Goal: Information Seeking & Learning: Learn about a topic

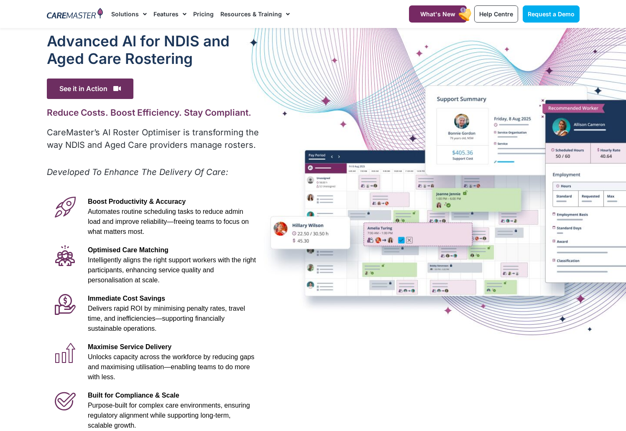
click at [391, 235] on div "Advanced Al for NDIS and Aged Care Rostering See it in Action Video Player [URL…" at bounding box center [313, 233] width 541 height 411
click at [409, 238] on div "Advanced Al for NDIS and Aged Care Rostering See it in Action Video Player [URL…" at bounding box center [313, 233] width 541 height 411
click at [373, 228] on div "Advanced Al for NDIS and Aged Care Rostering See it in Action Video Player [URL…" at bounding box center [313, 233] width 541 height 411
click at [279, 232] on div "Advanced Al for NDIS and Aged Care Rostering See it in Action Video Player [URL…" at bounding box center [313, 233] width 541 height 411
click at [160, 61] on h1 "Advanced Al for NDIS and Aged Care Rostering" at bounding box center [154, 49] width 214 height 35
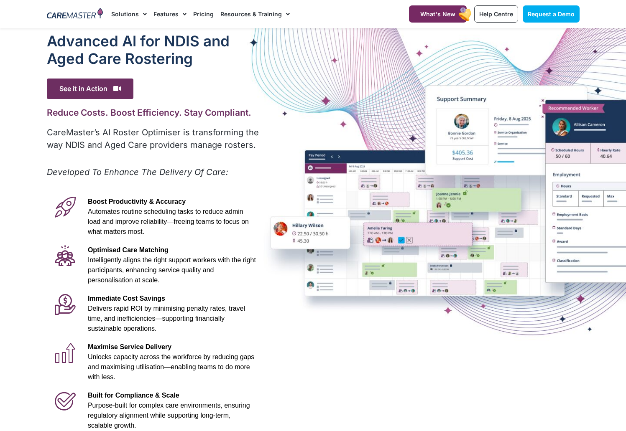
click at [409, 239] on div "Advanced Al for NDIS and Aged Care Rostering See it in Action Video Player [URL…" at bounding box center [313, 233] width 541 height 411
click at [400, 242] on div "Advanced Al for NDIS and Aged Care Rostering See it in Action Video Player [URL…" at bounding box center [313, 233] width 541 height 411
click at [601, 154] on div at bounding box center [313, 233] width 626 height 411
click at [565, 185] on div "Advanced Al for NDIS and Aged Care Rostering See it in Action Video Player [URL…" at bounding box center [313, 233] width 541 height 411
click at [564, 242] on div "Advanced Al for NDIS and Aged Care Rostering See it in Action Video Player [URL…" at bounding box center [313, 233] width 541 height 411
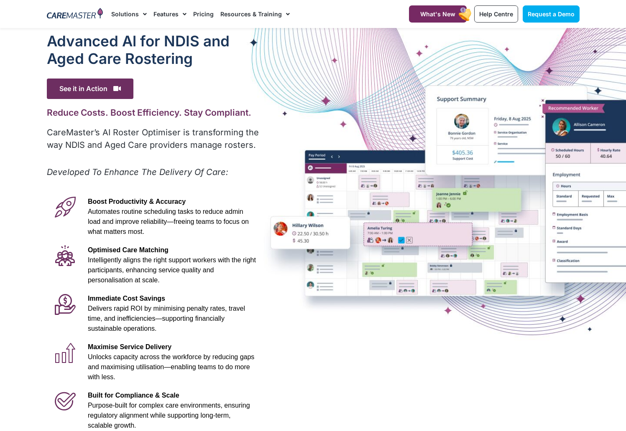
click at [402, 241] on div "Advanced Al for NDIS and Aged Care Rostering See it in Action Video Player [URL…" at bounding box center [313, 233] width 541 height 411
click at [408, 241] on div "Advanced Al for NDIS and Aged Care Rostering See it in Action Video Player [URL…" at bounding box center [313, 233] width 541 height 411
click at [295, 233] on div "Advanced Al for NDIS and Aged Care Rostering See it in Action Video Player [URL…" at bounding box center [313, 233] width 541 height 411
click at [283, 232] on div "Advanced Al for NDIS and Aged Care Rostering See it in Action Video Player [URL…" at bounding box center [313, 233] width 541 height 411
click at [400, 238] on div "Advanced Al for NDIS and Aged Care Rostering See it in Action Video Player [URL…" at bounding box center [313, 233] width 541 height 411
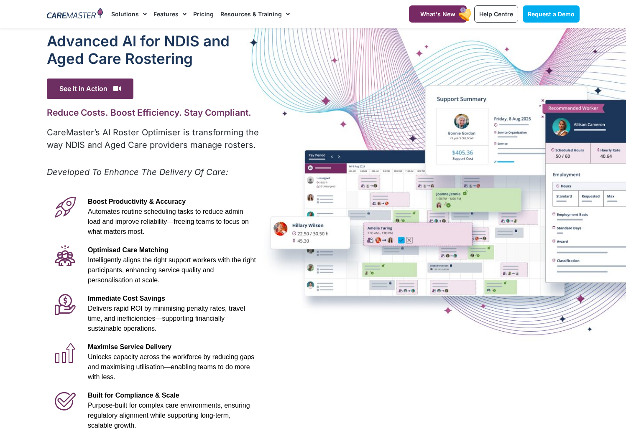
click at [376, 242] on div "Advanced Al for NDIS and Aged Care Rostering See it in Action Video Player [URL…" at bounding box center [313, 233] width 541 height 411
click at [599, 156] on div at bounding box center [313, 233] width 626 height 411
click at [464, 99] on div "Advanced Al for NDIS and Aged Care Rostering See it in Action Video Player [URL…" at bounding box center [313, 233] width 541 height 411
click at [505, 118] on div "Advanced Al for NDIS and Aged Care Rostering See it in Action Video Player [URL…" at bounding box center [313, 233] width 541 height 411
click at [552, 108] on div "Advanced Al for NDIS and Aged Care Rostering See it in Action Video Player [URL…" at bounding box center [313, 233] width 541 height 411
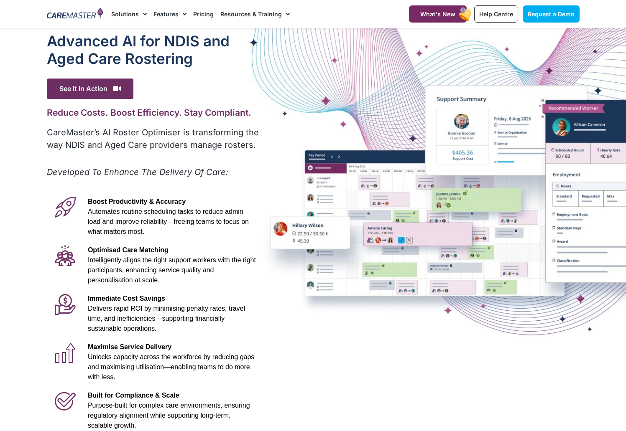
click at [589, 107] on div at bounding box center [313, 233] width 626 height 411
click at [557, 126] on div "Advanced Al for NDIS and Aged Care Rostering See it in Action Video Player [URL…" at bounding box center [313, 233] width 541 height 411
click at [310, 168] on div "Advanced Al for NDIS and Aged Care Rostering See it in Action Video Player [URL…" at bounding box center [313, 233] width 541 height 411
click at [351, 166] on div "Advanced Al for NDIS and Aged Care Rostering See it in Action Video Player [URL…" at bounding box center [313, 233] width 541 height 411
click at [322, 178] on div "Advanced Al for NDIS and Aged Care Rostering See it in Action Video Player [URL…" at bounding box center [313, 233] width 541 height 411
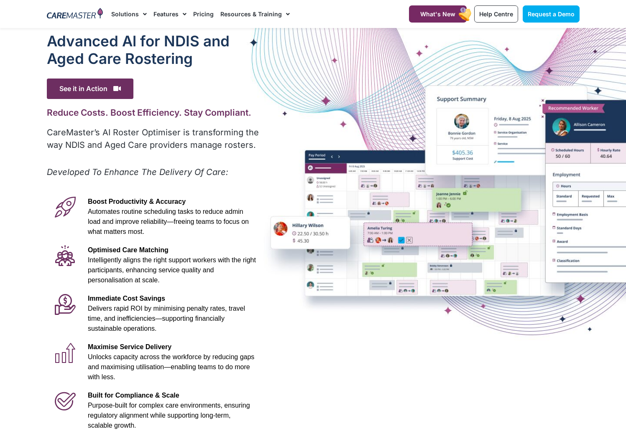
click at [311, 180] on div "Advanced Al for NDIS and Aged Care Rostering See it in Action Video Player [URL…" at bounding box center [313, 233] width 541 height 411
click at [319, 182] on div "Advanced Al for NDIS and Aged Care Rostering See it in Action Video Player [URL…" at bounding box center [313, 233] width 541 height 411
click at [321, 185] on div "Advanced Al for NDIS and Aged Care Rostering See it in Action Video Player [URL…" at bounding box center [313, 233] width 541 height 411
click at [313, 224] on div "Advanced Al for NDIS and Aged Care Rostering See it in Action Video Player [URL…" at bounding box center [313, 233] width 541 height 411
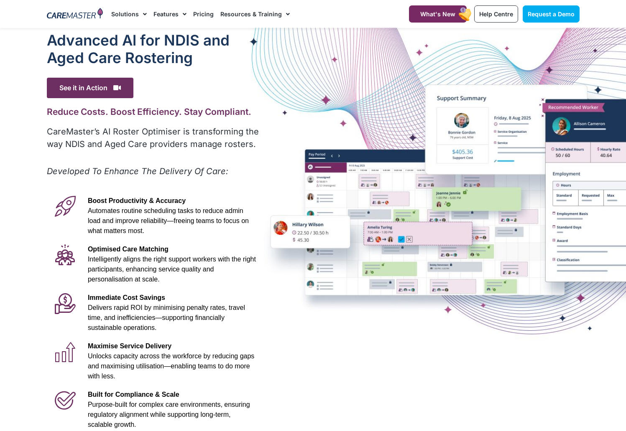
scroll to position [0, 0]
click at [306, 242] on div "Advanced Al for NDIS and Aged Care Rostering See it in Action Video Player [URL…" at bounding box center [313, 233] width 541 height 411
click at [400, 239] on div "Advanced Al for NDIS and Aged Care Rostering See it in Action Video Player [URL…" at bounding box center [313, 233] width 541 height 411
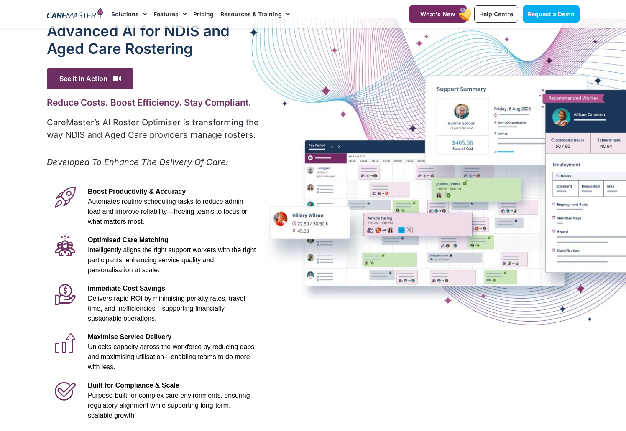
scroll to position [11, 0]
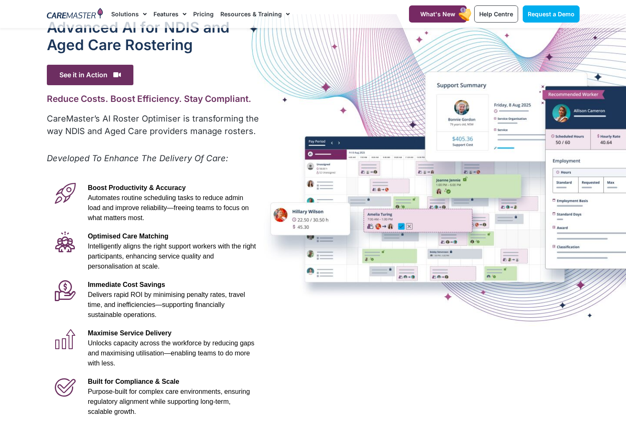
click at [142, 338] on p "Maximise Service Delivery Unlocks capacity across the workforce by reducing gap…" at bounding box center [172, 349] width 168 height 40
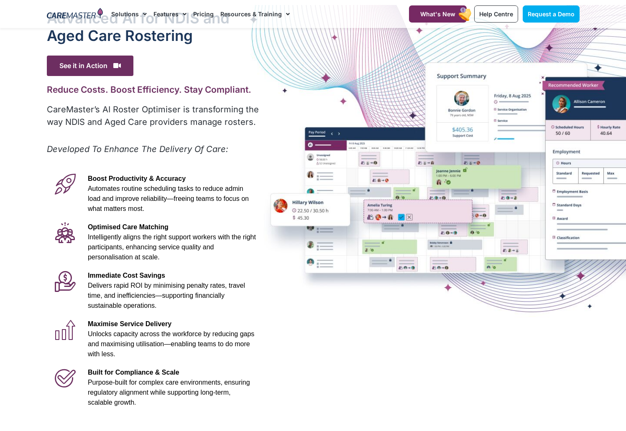
scroll to position [23, 0]
click at [563, 86] on div "Advanced Al for NDIS and Aged Care Rostering See it in Action Video Player [URL…" at bounding box center [313, 210] width 541 height 411
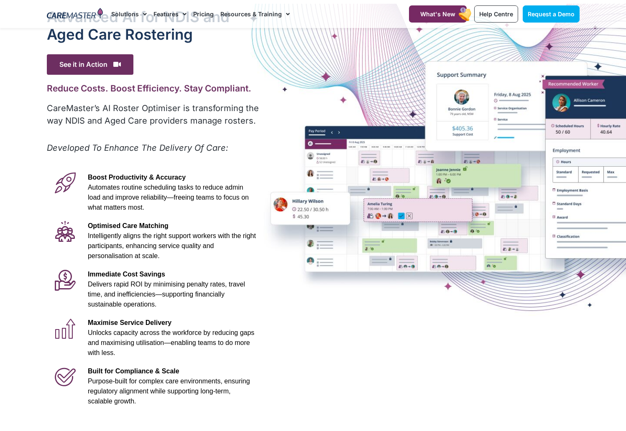
scroll to position [25, 0]
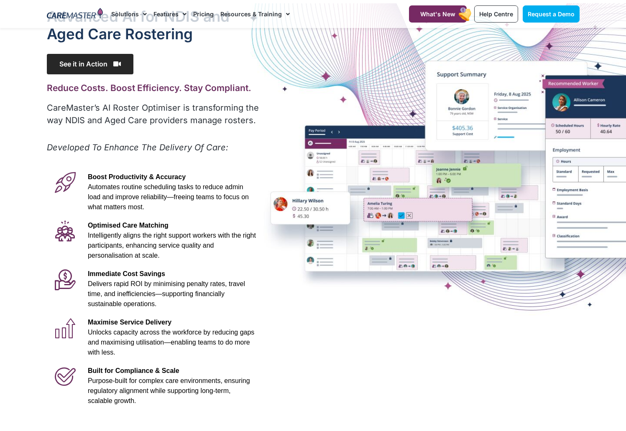
click at [66, 63] on span "See it in Action" at bounding box center [90, 64] width 87 height 20
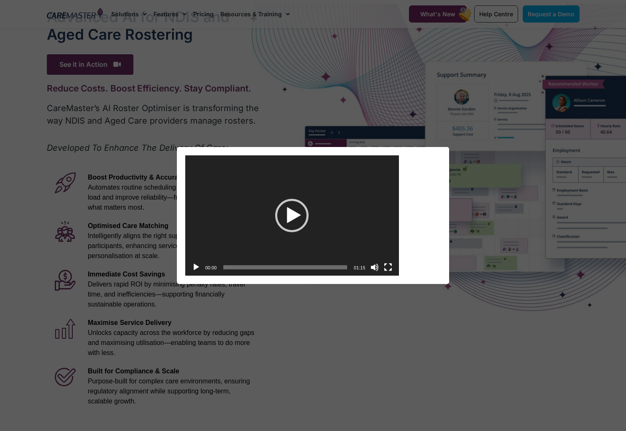
drag, startPoint x: 295, startPoint y: 213, endPoint x: 318, endPoint y: 211, distance: 23.0
click at [296, 213] on div "Play" at bounding box center [291, 215] width 33 height 33
click at [105, 402] on div "Video Player [URL][DOMAIN_NAME] 01:08 00:00 01:15 Use Up/Down Arrow keys to inc…" at bounding box center [313, 215] width 626 height 431
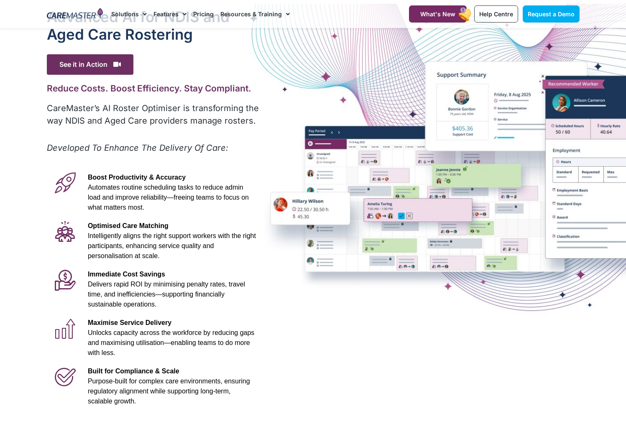
click at [390, 214] on div "Advanced Al for NDIS and Aged Care Rostering See it in Action Video Player [URL…" at bounding box center [313, 209] width 541 height 411
click at [407, 214] on div "Advanced Al for NDIS and Aged Care Rostering See it in Action Video Player [URL…" at bounding box center [313, 209] width 541 height 411
click at [309, 260] on div "Advanced Al for NDIS and Aged Care Rostering See it in Action Video Player [URL…" at bounding box center [313, 209] width 541 height 411
click at [399, 215] on div "Advanced Al for NDIS and Aged Care Rostering See it in Action Video Player [URL…" at bounding box center [313, 209] width 541 height 411
click at [408, 215] on div "Advanced Al for NDIS and Aged Care Rostering See it in Action Video Player [URL…" at bounding box center [313, 209] width 541 height 411
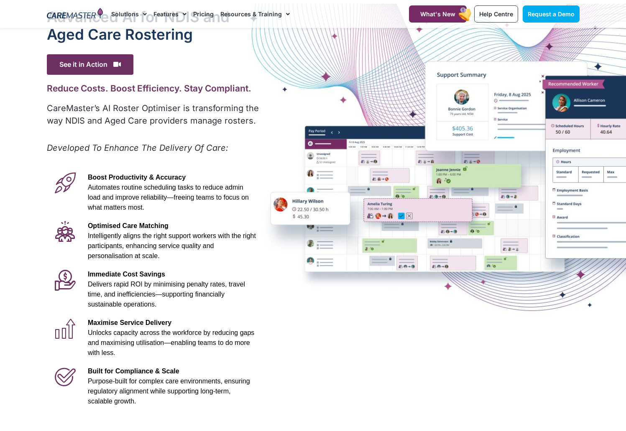
click at [408, 215] on div "Advanced Al for NDIS and Aged Care Rostering See it in Action Video Player [URL…" at bounding box center [313, 209] width 541 height 411
click at [126, 326] on span "Maximise Service Delivery" at bounding box center [130, 322] width 84 height 7
click at [122, 324] on span "Maximise Service Delivery" at bounding box center [130, 322] width 84 height 7
click at [125, 326] on span "Maximise Service Delivery" at bounding box center [130, 322] width 84 height 7
click at [135, 326] on span "Maximise Service Delivery" at bounding box center [130, 322] width 84 height 7
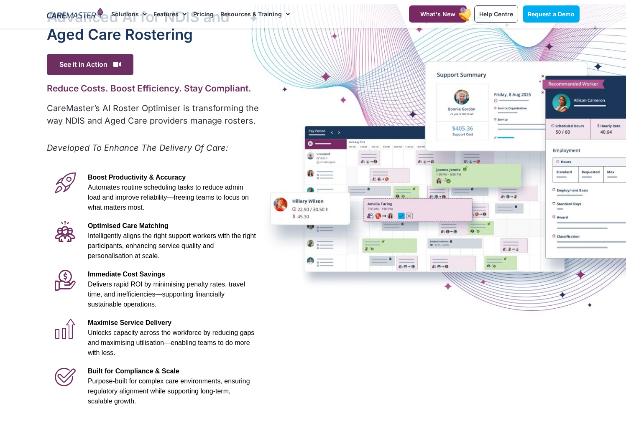
click at [95, 324] on span "Maximise Service Delivery" at bounding box center [130, 322] width 84 height 7
click at [108, 344] on span "Unlocks capacity across the workforce by reducing gaps and maximising utilisati…" at bounding box center [171, 342] width 166 height 27
click at [585, 171] on div at bounding box center [313, 209] width 626 height 411
click at [611, 171] on div at bounding box center [313, 209] width 626 height 411
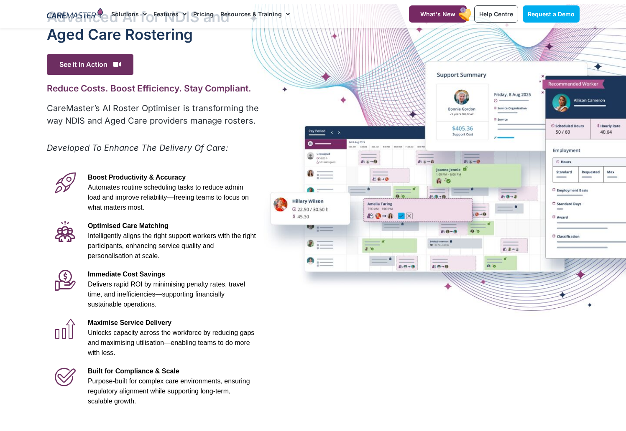
click at [573, 191] on div "Advanced Al for NDIS and Aged Care Rostering See it in Action Video Player [URL…" at bounding box center [313, 209] width 541 height 411
click at [567, 203] on div "Advanced Al for NDIS and Aged Care Rostering See it in Action Video Player [URL…" at bounding box center [313, 209] width 541 height 411
click at [120, 65] on span "See it in Action" at bounding box center [90, 64] width 87 height 20
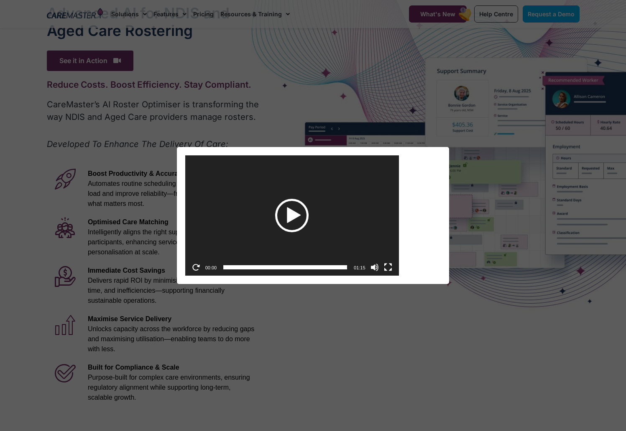
click at [288, 210] on div "Play" at bounding box center [291, 215] width 33 height 33
click at [159, 320] on div "Video Player [URL][DOMAIN_NAME] 00:02 00:00 01:15 Use Up/Down Arrow keys to inc…" at bounding box center [313, 215] width 626 height 431
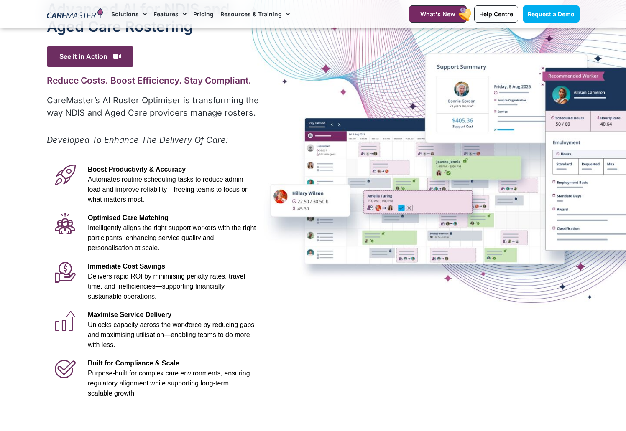
scroll to position [31, 0]
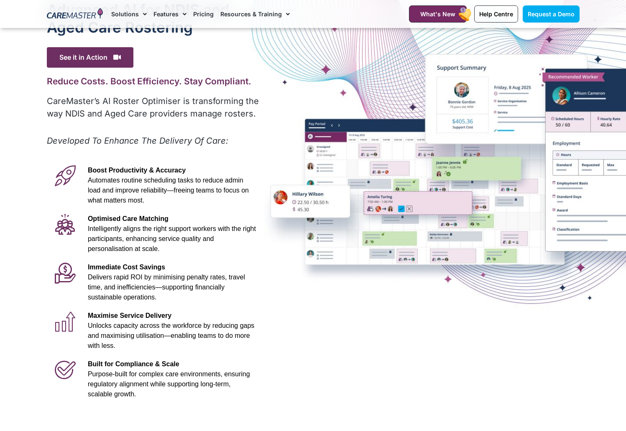
click at [127, 369] on p "Built for Compliance & Scale Purpose-built for complex care environments, ensur…" at bounding box center [172, 379] width 168 height 40
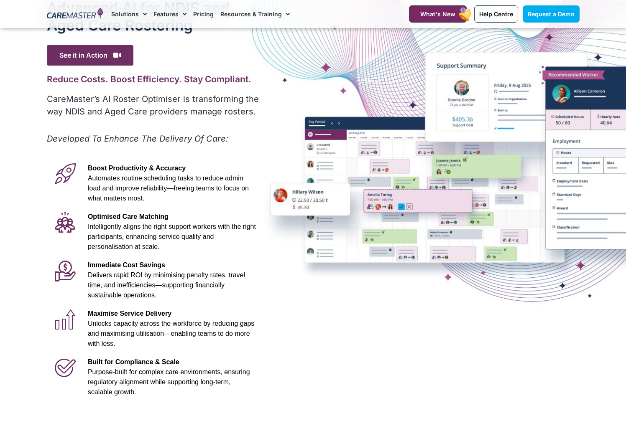
scroll to position [33, 0]
click at [352, 133] on div "Advanced Al for NDIS and Aged Care Rostering See it in Action Video Player [URL…" at bounding box center [313, 200] width 541 height 411
click at [360, 132] on div "Advanced Al for NDIS and Aged Care Rostering See it in Action Video Player [URL…" at bounding box center [313, 200] width 541 height 411
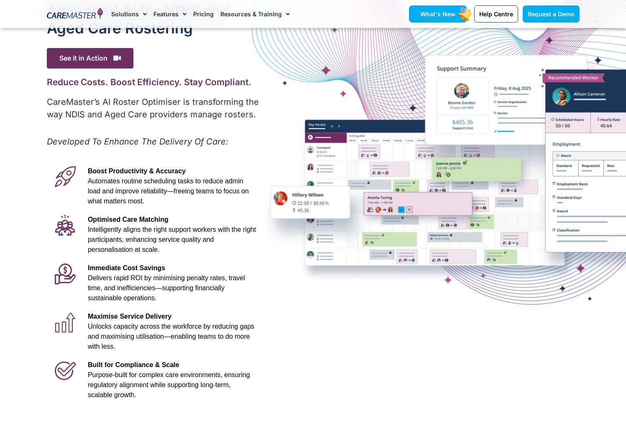
click at [429, 12] on span "What's New" at bounding box center [437, 13] width 35 height 7
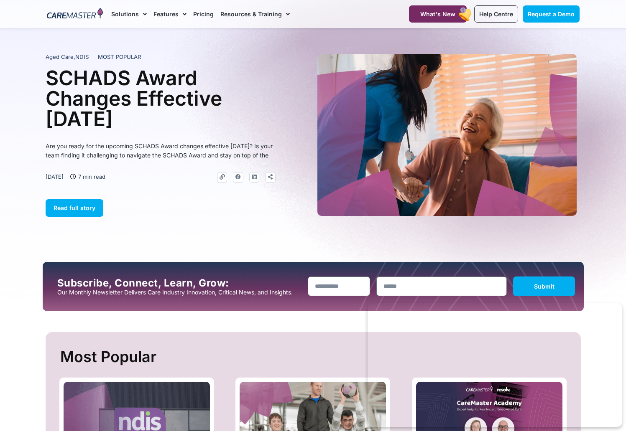
scroll to position [4, 0]
